Goal: Find specific page/section: Find specific page/section

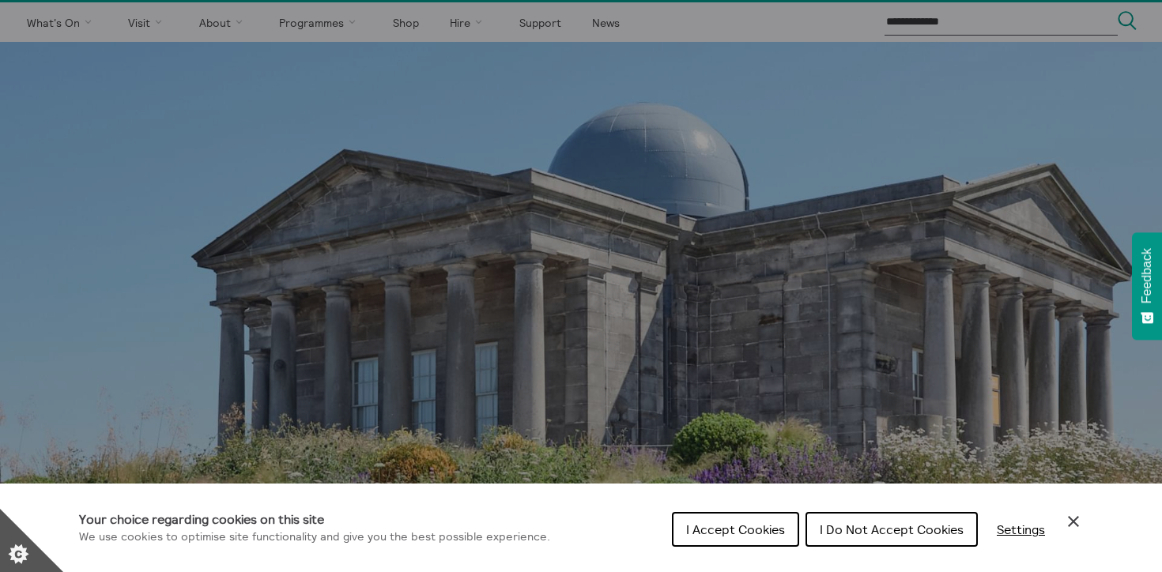
scroll to position [48, 0]
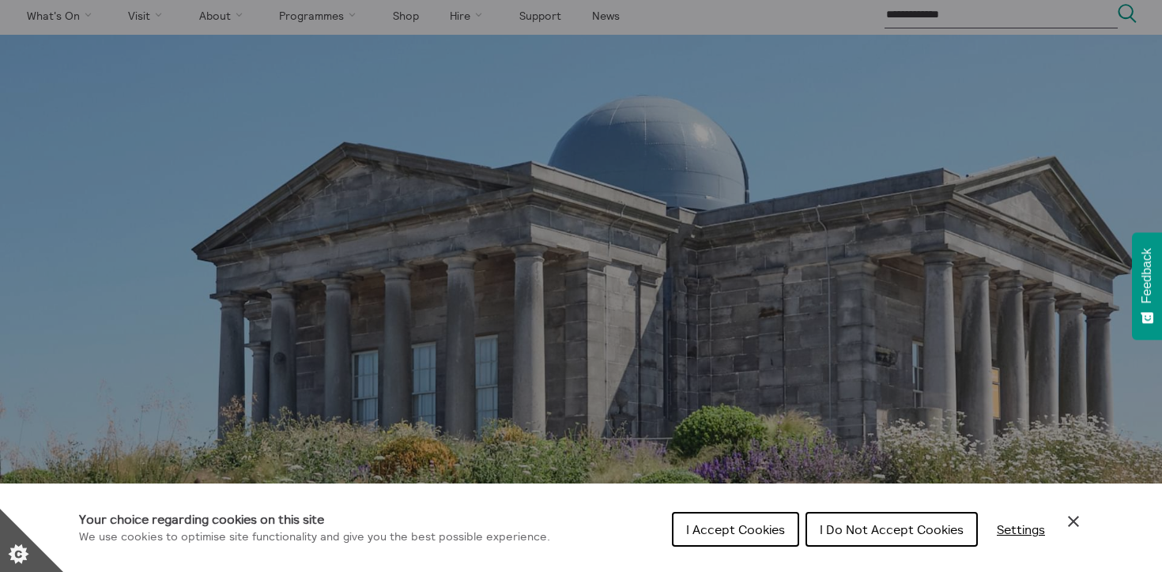
click at [859, 541] on button "I Do Not Accept Cookies" at bounding box center [891, 529] width 172 height 35
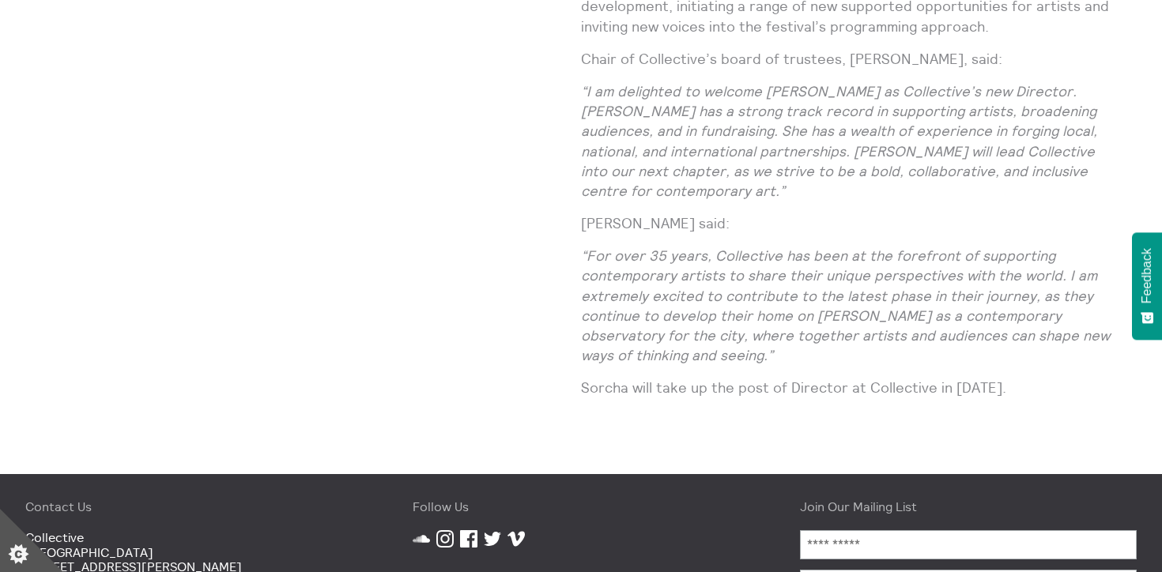
scroll to position [1125, 0]
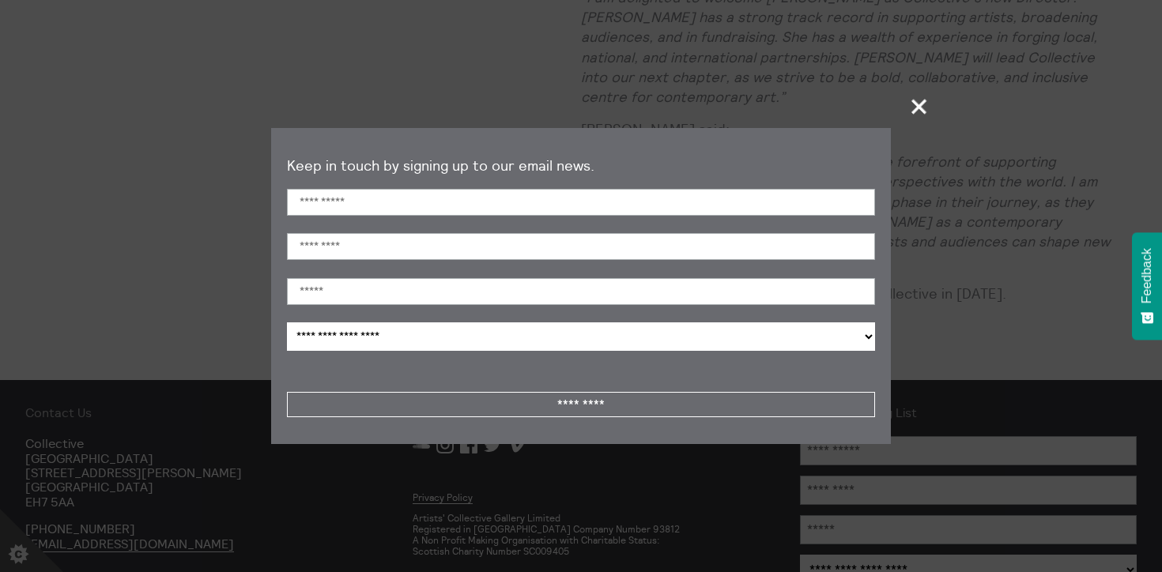
click at [917, 106] on span "+" at bounding box center [919, 106] width 47 height 47
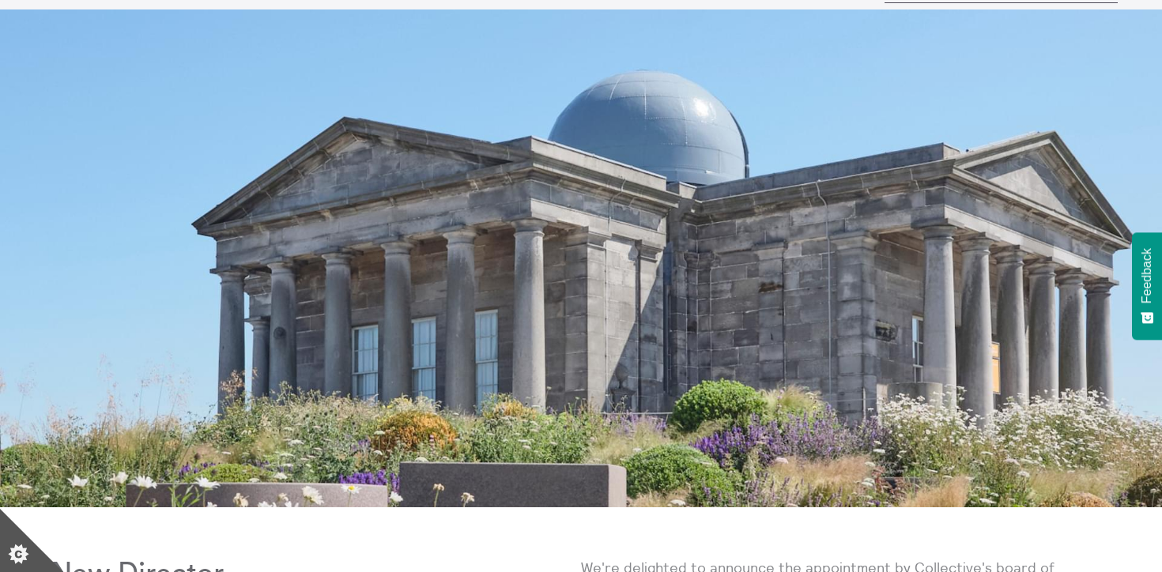
scroll to position [43, 0]
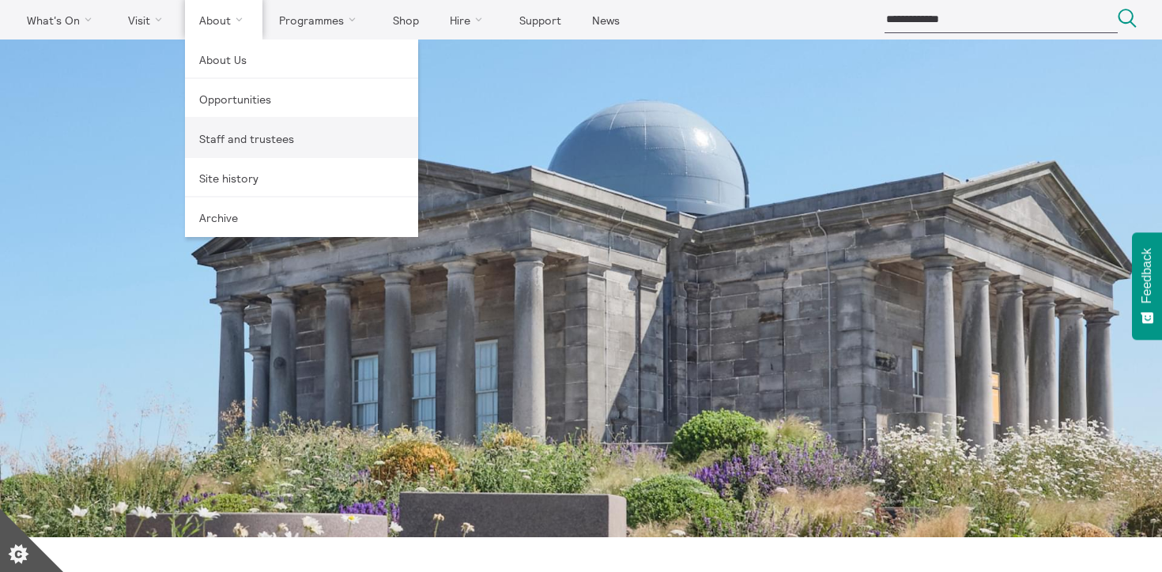
click at [220, 127] on link "Staff and trustees" at bounding box center [301, 139] width 233 height 40
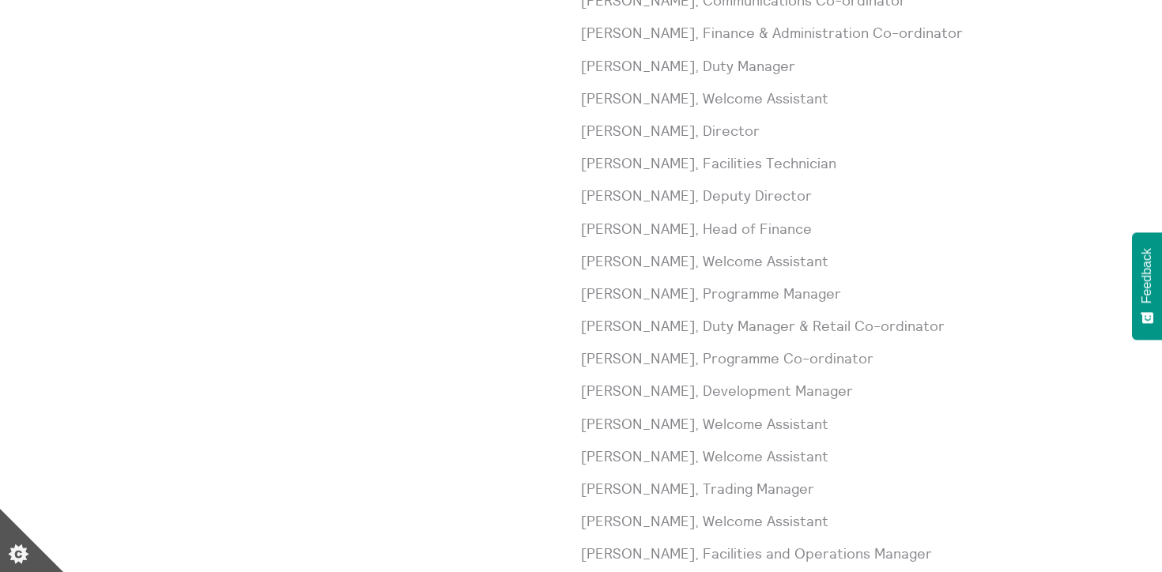
scroll to position [654, 0]
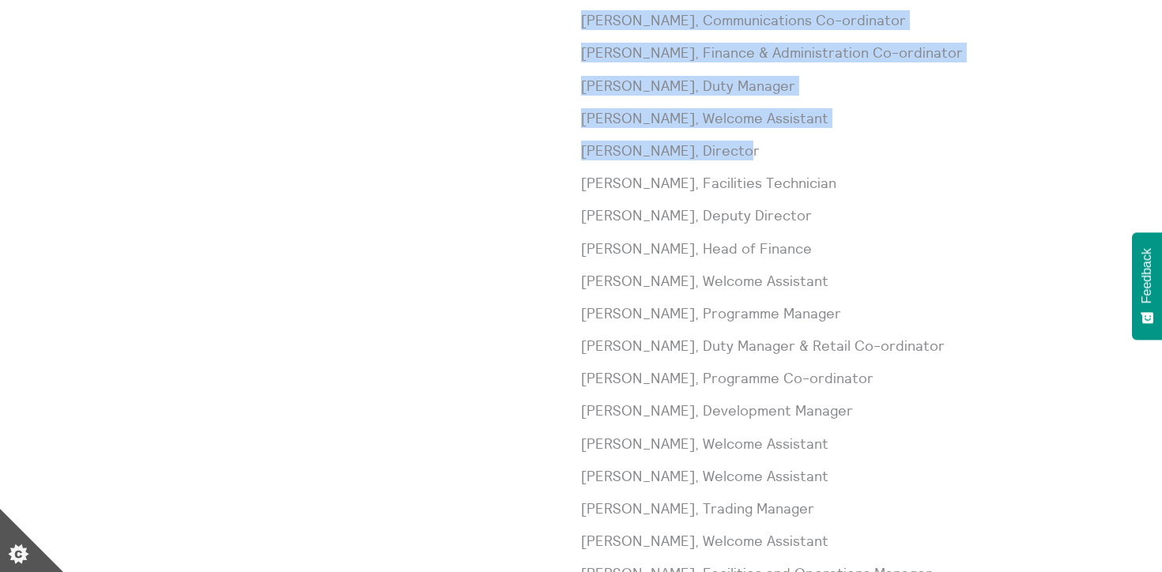
drag, startPoint x: 744, startPoint y: 148, endPoint x: 555, endPoint y: 147, distance: 188.9
click at [554, 147] on div "Staff [PERSON_NAME], Trading Manager [PERSON_NAME], Communications Co-ordinator…" at bounding box center [581, 346] width 1061 height 736
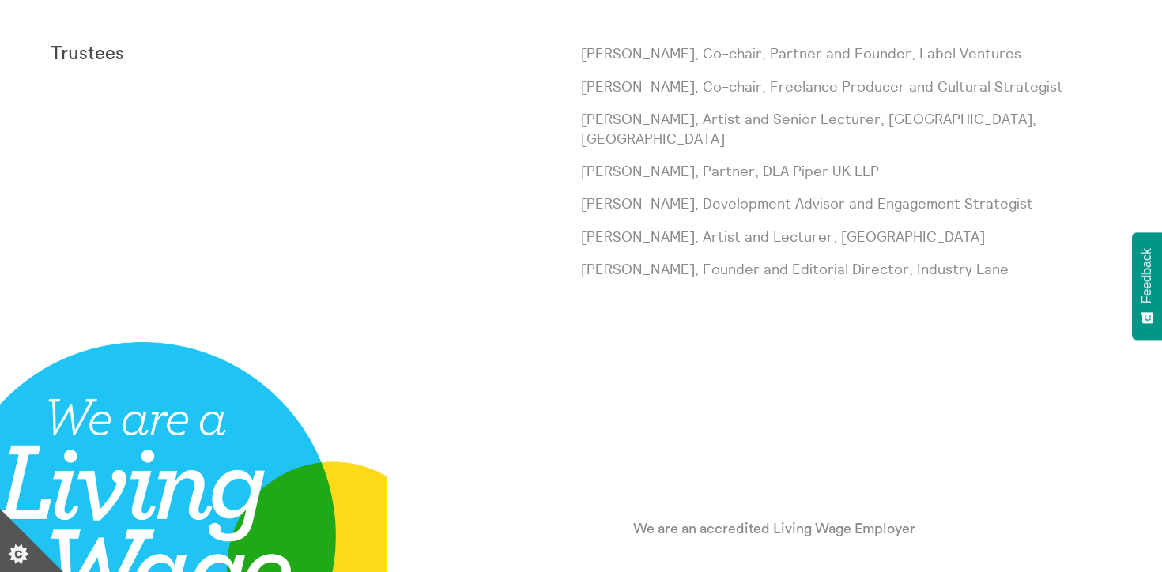
scroll to position [2078, 0]
